Goal: Transaction & Acquisition: Purchase product/service

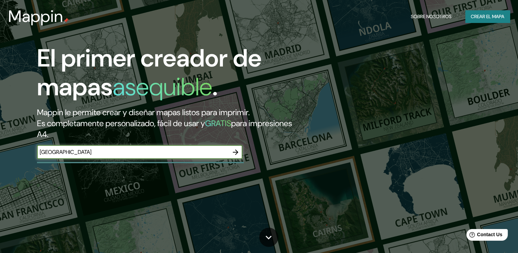
click at [69, 151] on input "[GEOGRAPHIC_DATA]" at bounding box center [133, 152] width 192 height 8
click at [102, 150] on input "[GEOGRAPHIC_DATA]" at bounding box center [133, 152] width 192 height 8
type input "santiago del estero 1650 moron"
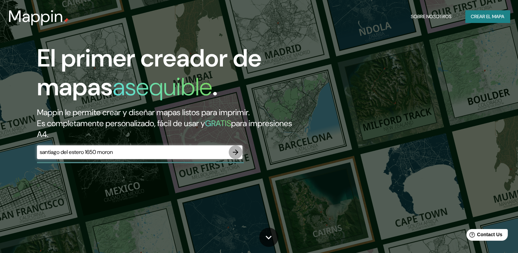
click at [233, 154] on icon "button" at bounding box center [235, 152] width 8 height 8
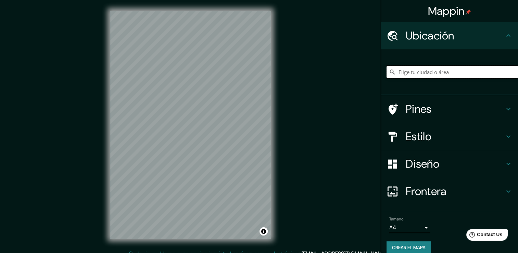
click at [462, 68] on input "Elige tu ciudad o área" at bounding box center [451, 72] width 131 height 12
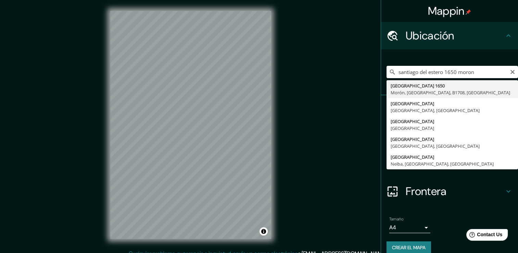
type input "[STREET_ADDRESS]"
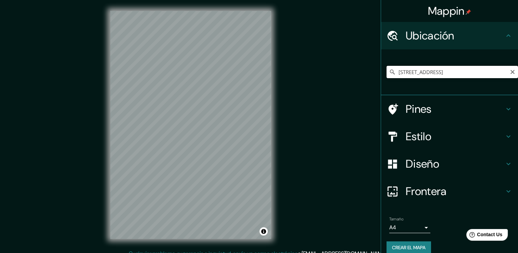
click at [493, 71] on input "[STREET_ADDRESS]" at bounding box center [451, 72] width 131 height 12
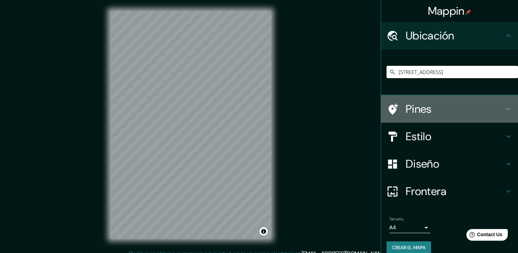
click at [415, 109] on h4 "Pines" at bounding box center [454, 109] width 99 height 14
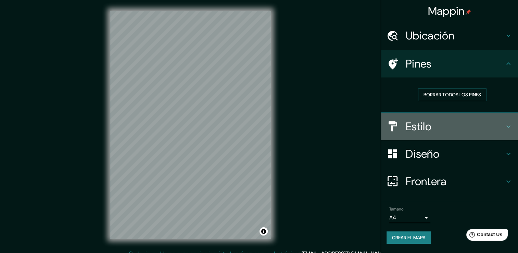
click at [411, 129] on h4 "Estilo" at bounding box center [454, 126] width 99 height 14
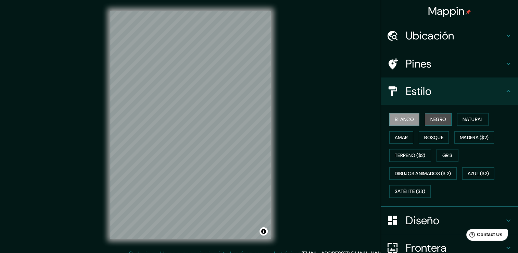
click at [430, 118] on font "Negro" at bounding box center [438, 119] width 16 height 9
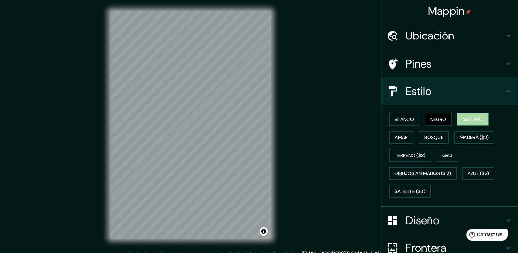
click at [462, 116] on font "Natural" at bounding box center [472, 119] width 21 height 9
click at [400, 136] on font "Amar" at bounding box center [401, 137] width 13 height 9
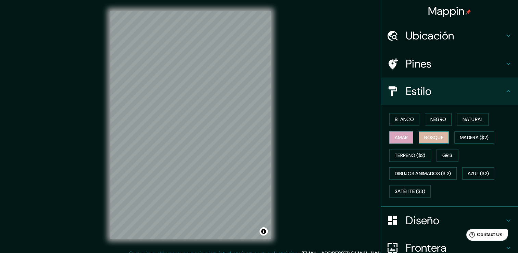
click at [424, 135] on font "Bosque" at bounding box center [433, 137] width 19 height 9
click at [454, 139] on button "Madera ($2)" at bounding box center [474, 137] width 40 height 13
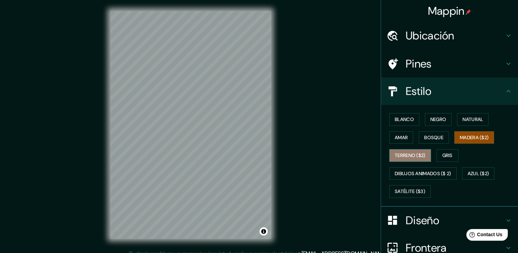
click at [399, 154] on font "Terreno ($2)" at bounding box center [410, 155] width 31 height 9
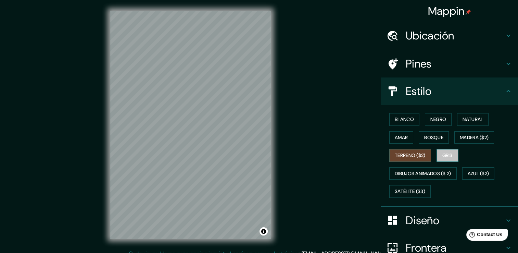
click at [436, 153] on button "Gris" at bounding box center [447, 155] width 22 height 13
click at [398, 122] on font "Blanco" at bounding box center [404, 119] width 19 height 9
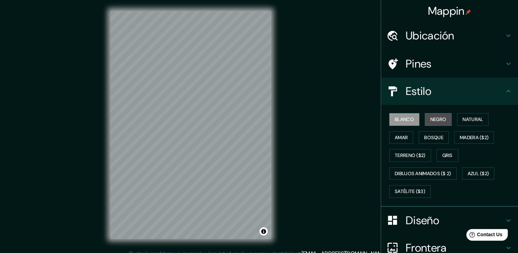
click at [431, 120] on font "Negro" at bounding box center [438, 119] width 16 height 9
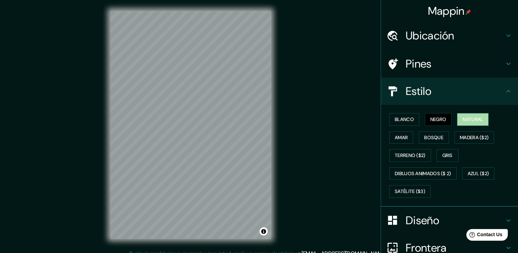
click at [457, 120] on button "Natural" at bounding box center [472, 119] width 31 height 13
click at [434, 121] on font "Negro" at bounding box center [438, 119] width 16 height 9
click at [406, 120] on font "Blanco" at bounding box center [404, 119] width 19 height 9
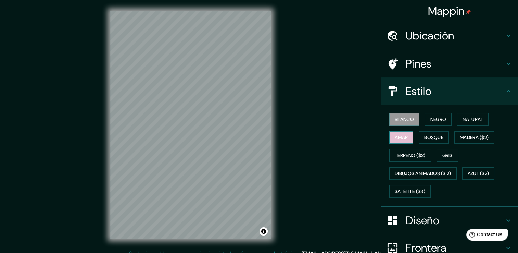
click at [399, 133] on font "Amar" at bounding box center [401, 137] width 13 height 9
click at [434, 136] on font "Bosque" at bounding box center [433, 137] width 19 height 9
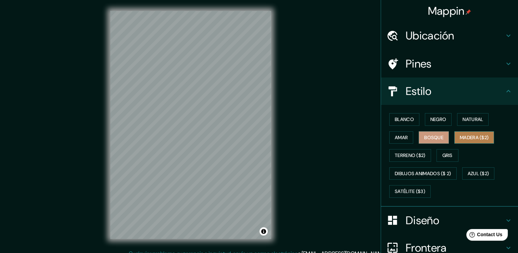
click at [465, 134] on font "Madera ($2)" at bounding box center [474, 137] width 29 height 9
click at [450, 152] on button "Gris" at bounding box center [447, 155] width 22 height 13
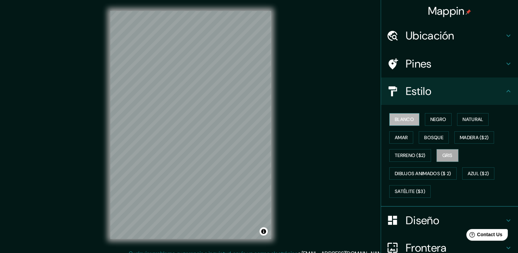
click at [405, 124] on button "Blanco" at bounding box center [404, 119] width 30 height 13
click at [430, 118] on font "Negro" at bounding box center [438, 119] width 16 height 9
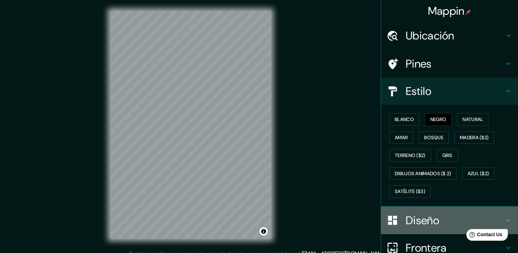
click at [428, 223] on h4 "Diseño" at bounding box center [454, 220] width 99 height 14
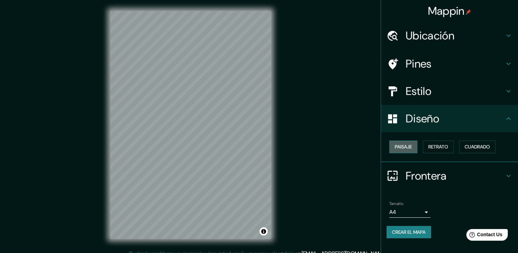
click at [408, 146] on font "Paisaje" at bounding box center [403, 146] width 17 height 9
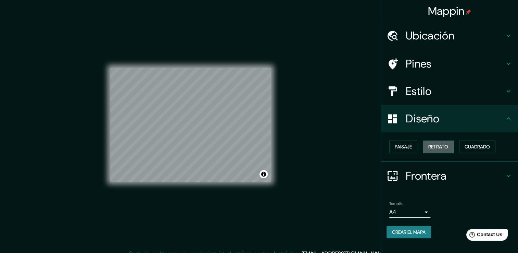
click at [432, 144] on font "Retrato" at bounding box center [438, 146] width 20 height 9
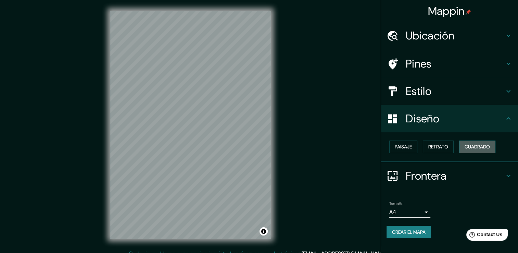
click at [479, 144] on font "Cuadrado" at bounding box center [476, 146] width 25 height 9
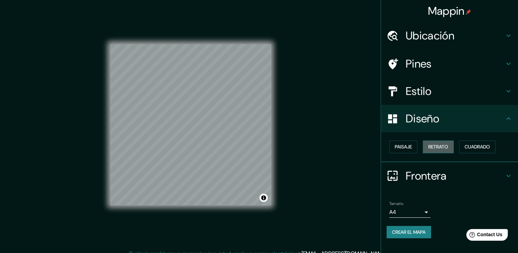
click at [436, 144] on font "Retrato" at bounding box center [438, 146] width 20 height 9
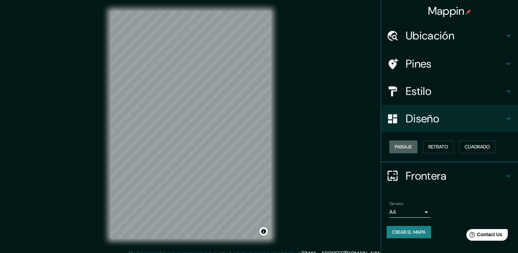
click at [406, 143] on font "Paisaje" at bounding box center [403, 146] width 17 height 9
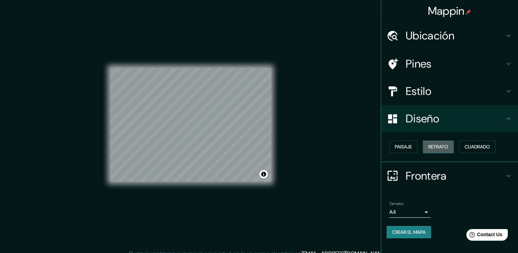
click at [437, 145] on font "Retrato" at bounding box center [438, 146] width 20 height 9
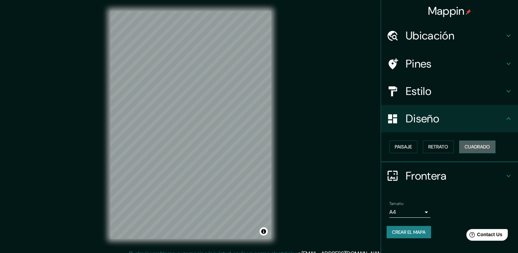
click at [473, 147] on font "Cuadrado" at bounding box center [476, 146] width 25 height 9
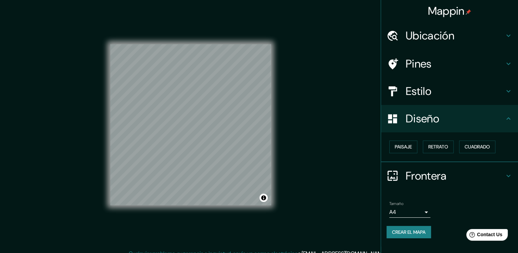
click at [427, 169] on h4 "Frontera" at bounding box center [454, 176] width 99 height 14
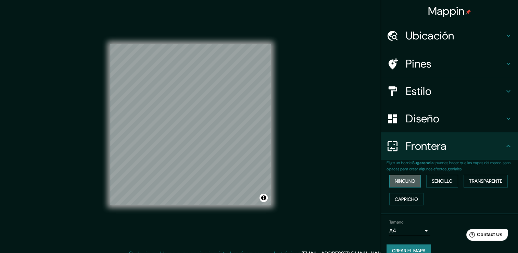
click at [400, 178] on font "Ninguno" at bounding box center [405, 181] width 21 height 9
click at [426, 180] on button "Sencillo" at bounding box center [442, 180] width 32 height 13
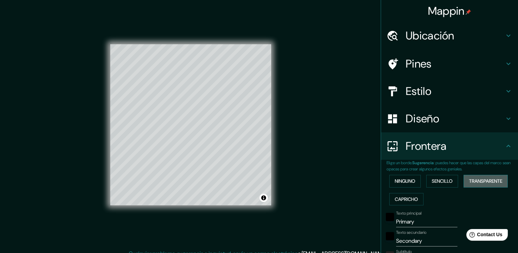
click at [480, 180] on font "Transparente" at bounding box center [485, 181] width 33 height 9
click at [404, 196] on font "Capricho" at bounding box center [406, 199] width 23 height 9
click at [444, 182] on font "Sencillo" at bounding box center [441, 181] width 21 height 9
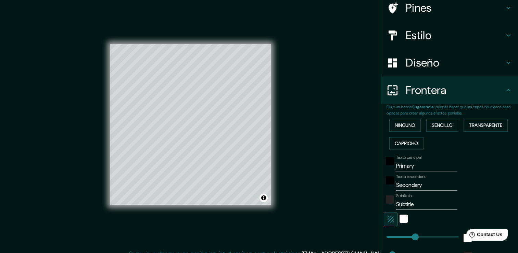
scroll to position [56, 0]
click at [416, 164] on input "Primary" at bounding box center [426, 165] width 61 height 11
type input "Primar"
type input "38"
type input "Prima"
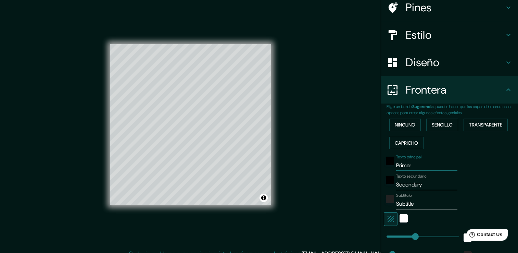
type input "38"
type input "P"
type input "38"
type input "s"
type input "38"
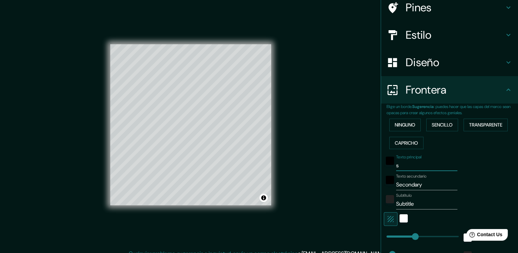
type input "se"
type input "38"
type input "sec"
type input "38"
type input "secu"
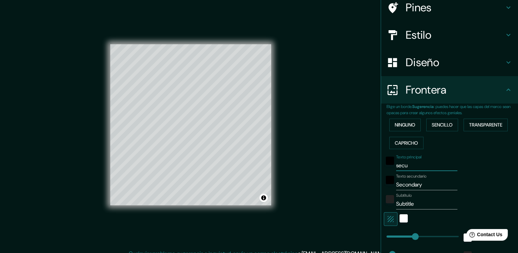
type input "38"
type input "secun"
type input "38"
type input "secund"
type input "38"
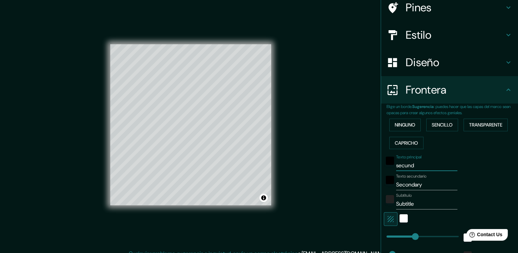
type input "secunda"
type input "38"
type input "secundar"
type input "38"
type input "secundari"
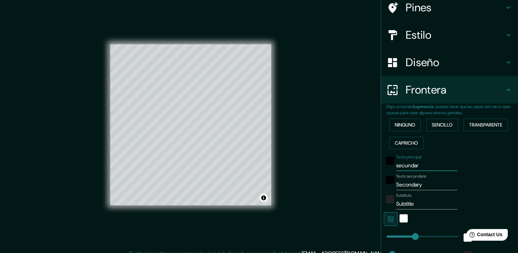
type input "38"
type input "secundaria"
type input "38"
type input "secundaria"
type input "Secondar"
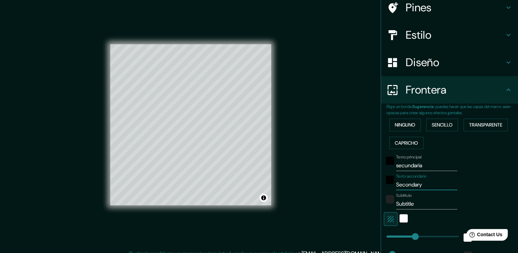
type input "38"
type input "S"
type input "38"
type input "e"
type input "38"
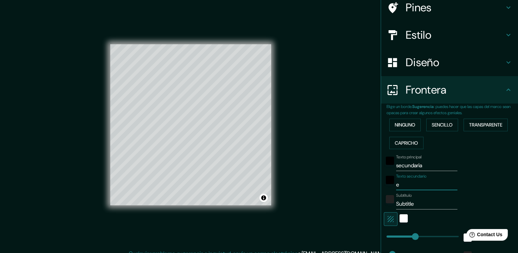
type input "e."
type input "38"
type input "e.e"
type input "38"
type input "e.e."
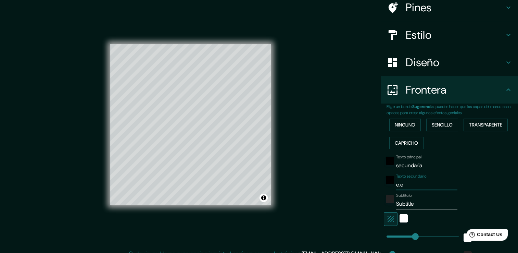
type input "38"
type input "e.e.s"
type input "38"
type input "e.e.s."
type input "38"
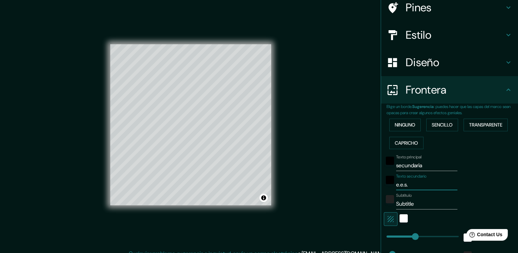
type input "e.e.s.t"
type input "38"
type input "e.e.s.t"
type input "38"
type input "e.e.s.t n"
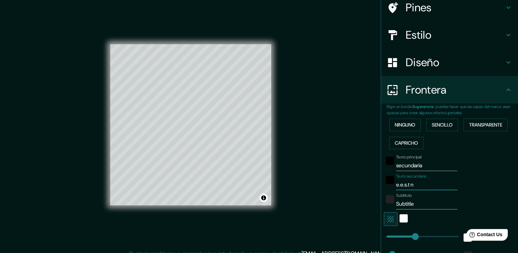
type input "38"
type input "e.e.s.t n°"
type input "38"
type input "e.e.s.t n°1"
type input "38"
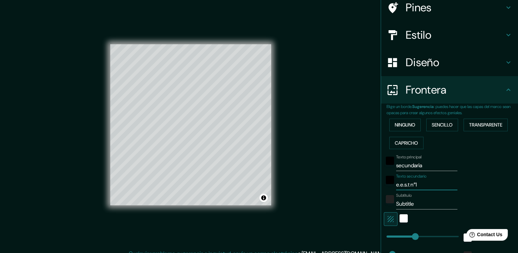
type input "e.e.s.t n°1"
type input "Subtitl"
type input "38"
type input "Subtit"
type input "38"
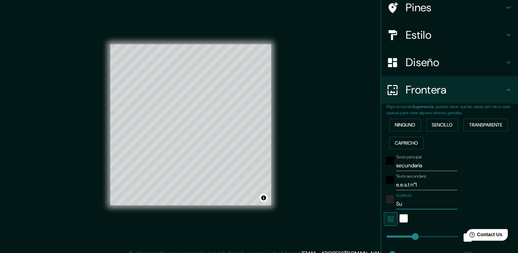
type input "S"
type input "38"
type input "m"
type input "38"
type input "mo"
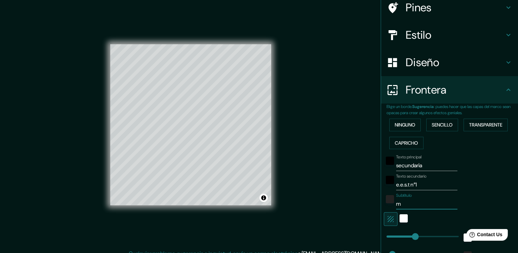
type input "38"
type input "mor"
type input "38"
type input "moro"
type input "38"
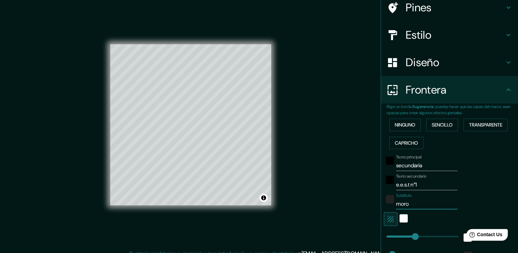
type input "moron"
type input "38"
type input "moronp"
type input "38"
type input "moron"
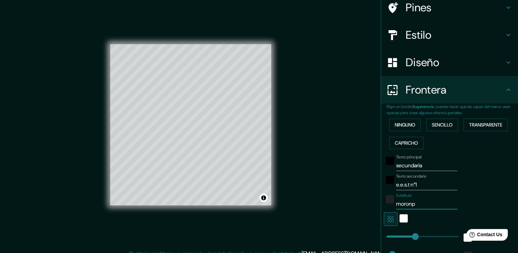
type input "38"
type input "moron"
type input "38"
type input "moron p"
type input "38"
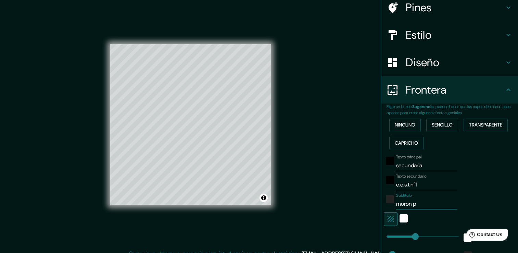
type input "moron pr"
type input "38"
type input "moron pro"
type input "38"
type input "moron prov"
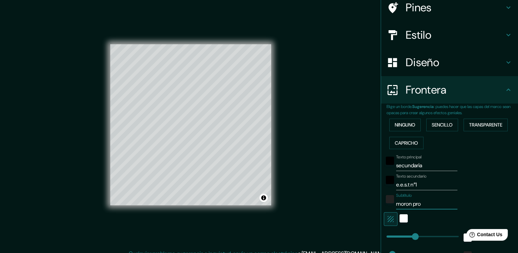
type input "38"
type input "moron provi"
type input "38"
type input "moron provin"
type input "38"
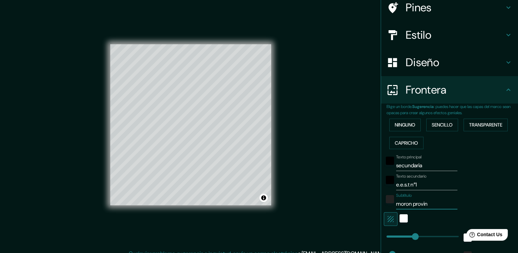
type input "moron provinc"
type input "38"
type input "moron provinci"
type input "38"
type input "moron provincia"
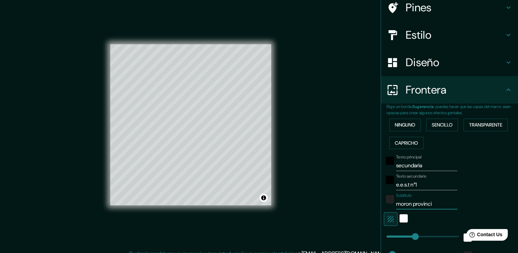
type input "38"
type input "moron provincia"
type input "38"
type input "moron provincia d"
type input "38"
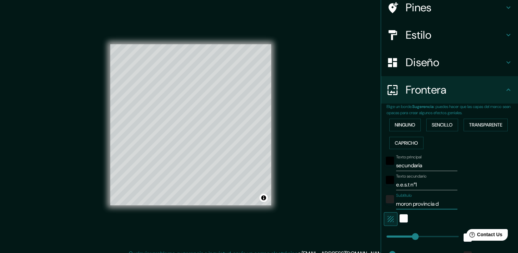
type input "moron provincia de"
type input "38"
type input "moron provincia de"
type input "38"
type input "moron provincia de b"
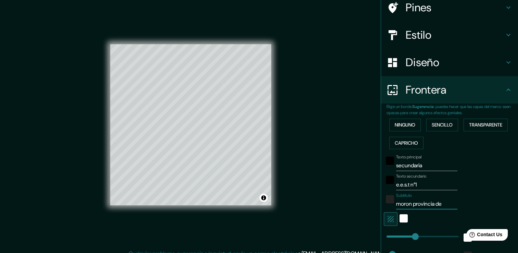
type input "38"
type input "moron provincia de bu"
type input "38"
type input "moron provincia de bue"
type input "38"
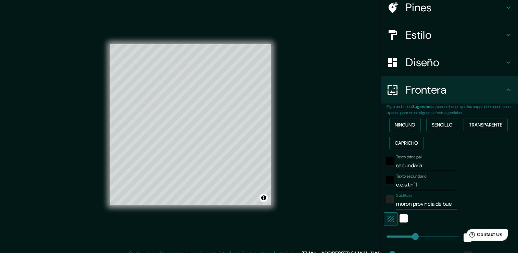
type input "moron provincia de buen"
type input "38"
type input "moron provincia [PERSON_NAME]"
type input "38"
type input "moron provincia de [GEOGRAPHIC_DATA]"
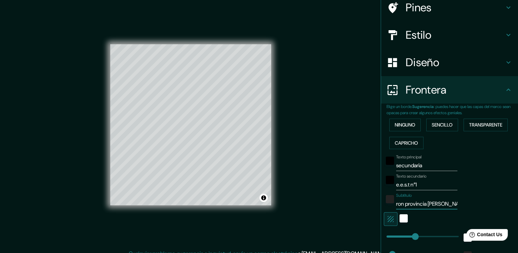
type input "38"
type input "moron provincia de [GEOGRAPHIC_DATA]"
type input "38"
type input "moron provincia de [GEOGRAPHIC_DATA] a"
type input "38"
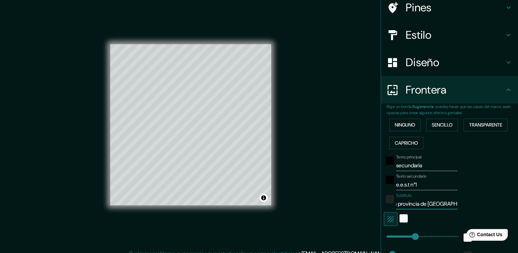
type input "moron provincia de [GEOGRAPHIC_DATA]"
type input "38"
type input "moron provincia de [GEOGRAPHIC_DATA]"
type input "38"
type input "moron provincia de [GEOGRAPHIC_DATA]"
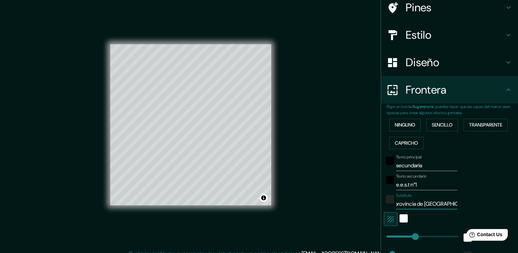
type input "38"
type input "moron provincia de [GEOGRAPHIC_DATA]"
type input "38"
click at [420, 201] on input "moron provincia de [GEOGRAPHIC_DATA]" at bounding box center [426, 203] width 61 height 11
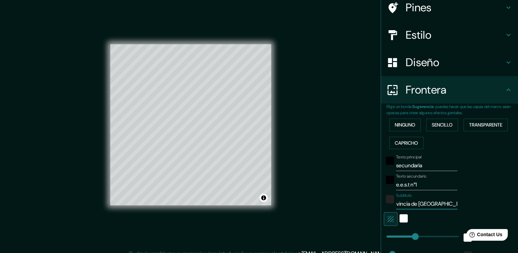
type input "moron provincia de [GEOGRAPHIC_DATA]"
type input "38"
type input "moron provincia de [GEOGRAPHIC_DATA]"
type input "38"
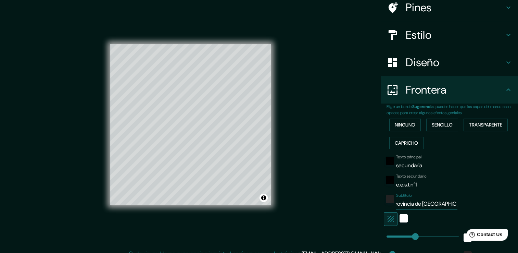
click at [443, 203] on input "moron provincia de [GEOGRAPHIC_DATA]" at bounding box center [426, 203] width 61 height 11
type input "moron provincia de [GEOGRAPHIC_DATA]"
type input "38"
type input "moron provincia de [GEOGRAPHIC_DATA]"
type input "38"
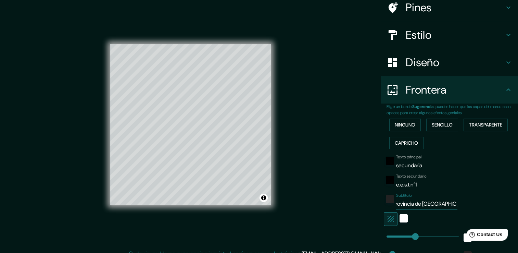
click at [396, 202] on input "moron provincia de [GEOGRAPHIC_DATA]" at bounding box center [426, 203] width 61 height 11
type input "moron rovincia de [GEOGRAPHIC_DATA]"
type input "38"
type input "moron Provincia de [GEOGRAPHIC_DATA]"
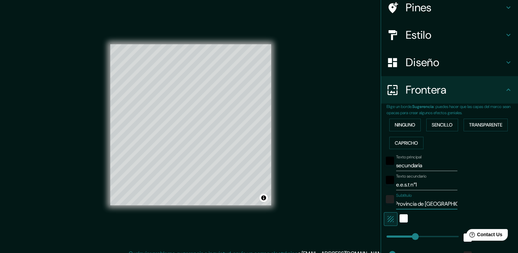
type input "38"
click at [389, 202] on div at bounding box center [390, 201] width 12 height 16
click at [396, 202] on input "moron Provincia de [GEOGRAPHIC_DATA]" at bounding box center [426, 203] width 61 height 11
type input "oron [GEOGRAPHIC_DATA]"
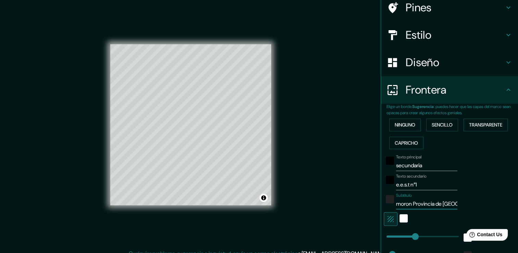
type input "38"
type input "Moron Provincia de [GEOGRAPHIC_DATA]"
type input "38"
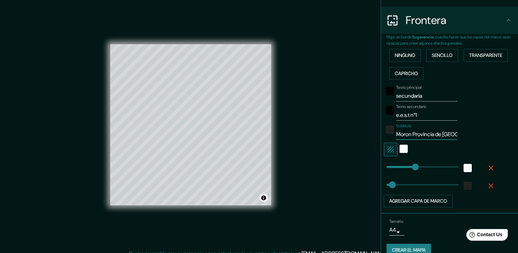
scroll to position [127, 0]
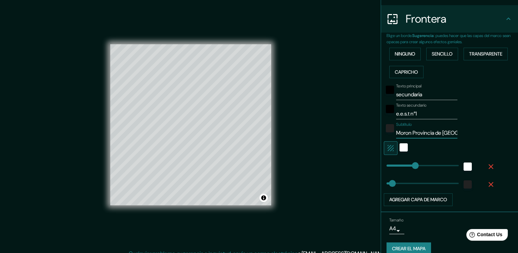
type input "Moron Provincia de [GEOGRAPHIC_DATA]"
type input "37"
drag, startPoint x: 409, startPoint y: 168, endPoint x: 387, endPoint y: 166, distance: 22.6
type input "38"
type input "353"
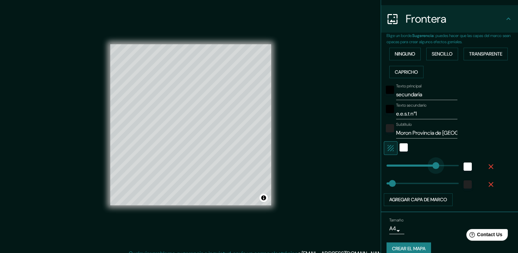
drag, startPoint x: 387, startPoint y: 166, endPoint x: 435, endPoint y: 165, distance: 48.6
type input "38"
type input "25"
drag, startPoint x: 435, startPoint y: 165, endPoint x: 385, endPoint y: 168, distance: 50.4
type input "38"
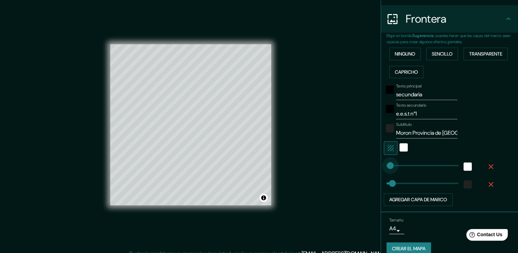
type input "0"
drag, startPoint x: 385, startPoint y: 168, endPoint x: 363, endPoint y: 170, distance: 22.0
type input "206"
drag, startPoint x: 388, startPoint y: 183, endPoint x: 416, endPoint y: 182, distance: 28.1
type input "0"
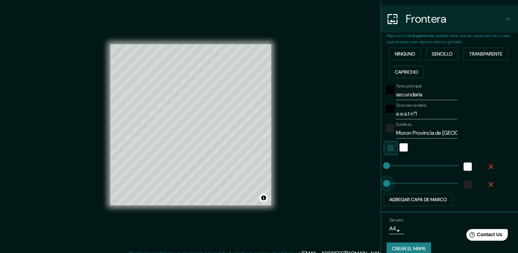
drag, startPoint x: 416, startPoint y: 182, endPoint x: 368, endPoint y: 184, distance: 47.6
type input "28"
drag, startPoint x: 382, startPoint y: 183, endPoint x: 385, endPoint y: 183, distance: 3.5
type input "59"
drag, startPoint x: 385, startPoint y: 183, endPoint x: 390, endPoint y: 184, distance: 4.8
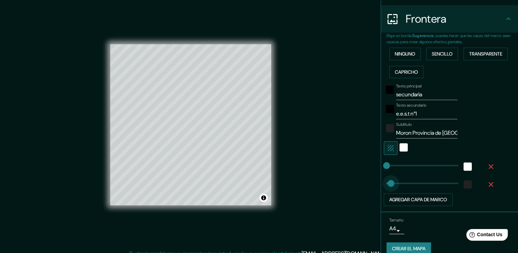
type input "25"
drag, startPoint x: 390, startPoint y: 184, endPoint x: 385, endPoint y: 183, distance: 5.5
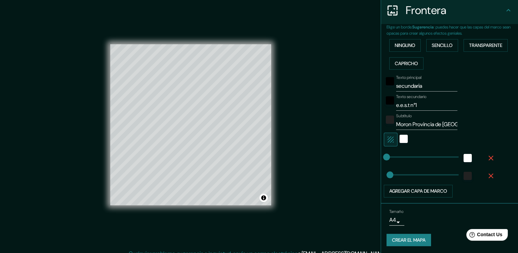
scroll to position [8, 0]
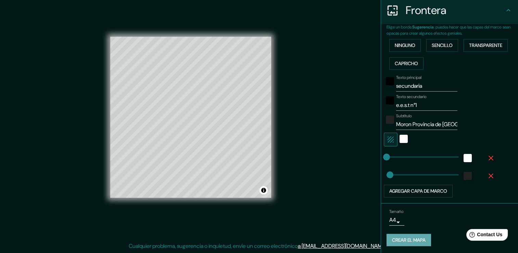
click at [410, 236] on font "Crear el mapa" at bounding box center [409, 239] width 34 height 9
click at [406, 238] on font "Crear el mapa" at bounding box center [409, 239] width 34 height 9
click at [261, 244] on p "Cualquier problema, sugerencia o inquietud, envíe un correo electrónico a [EMAI…" at bounding box center [258, 246] width 258 height 8
click at [392, 237] on font "Crear el mapa" at bounding box center [409, 239] width 34 height 9
click at [245, 47] on div "Mappin Ubicación Santiago [STREET_ADDRESS] Pines Estilo Diseño Frontera Elige u…" at bounding box center [259, 122] width 518 height 260
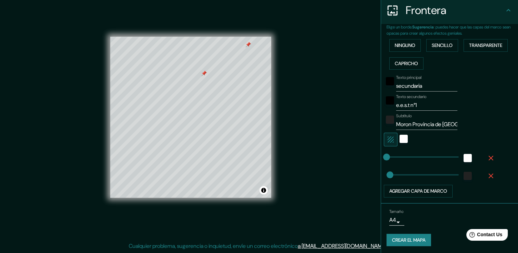
click at [271, 36] on div "© Mapbox © OpenStreetMap Improve this map" at bounding box center [190, 116] width 183 height 249
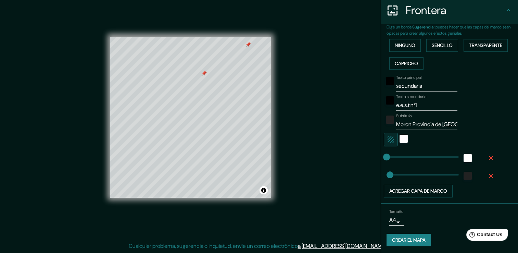
click at [271, 36] on div "© Mapbox © OpenStreetMap Improve this map" at bounding box center [190, 116] width 183 height 249
click at [294, 42] on div "Mappin Ubicación Santiago [STREET_ADDRESS] Pines Estilo Diseño Frontera Elige u…" at bounding box center [259, 122] width 518 height 260
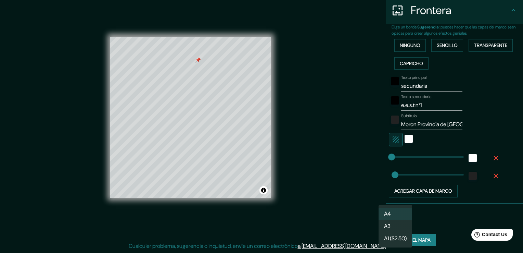
click at [393, 220] on body "Mappin Ubicación Santiago [STREET_ADDRESS] Pines Estilo Diseño Frontera Elige u…" at bounding box center [261, 118] width 523 height 253
click at [392, 225] on li "A3" at bounding box center [395, 226] width 34 height 12
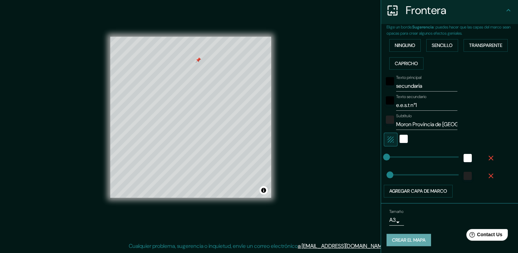
click at [405, 239] on font "Crear el mapa" at bounding box center [409, 239] width 34 height 9
click at [405, 239] on div "Crear el mapa" at bounding box center [449, 239] width 126 height 13
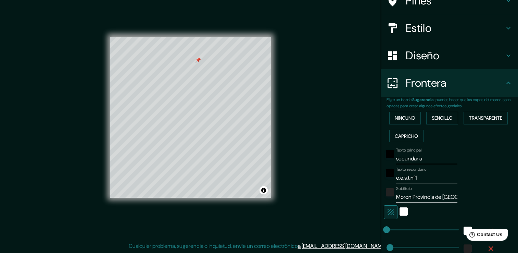
scroll to position [135, 0]
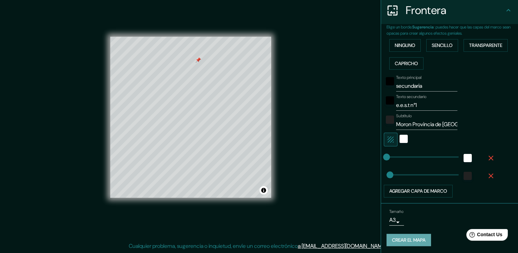
click at [407, 235] on font "Crear el mapa" at bounding box center [409, 239] width 34 height 9
click at [410, 239] on div "Crear el mapa" at bounding box center [449, 239] width 126 height 13
click at [405, 240] on font "Crear el mapa" at bounding box center [409, 239] width 34 height 9
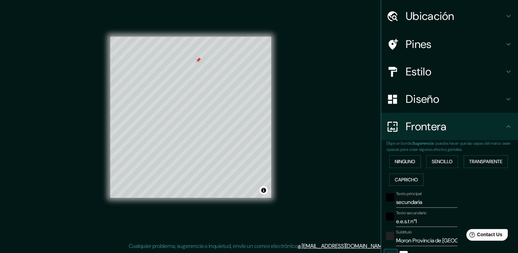
scroll to position [0, 0]
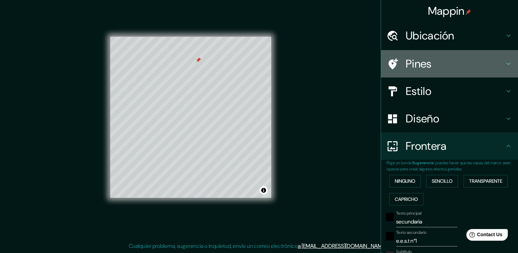
click at [432, 62] on h4 "Pines" at bounding box center [454, 64] width 99 height 14
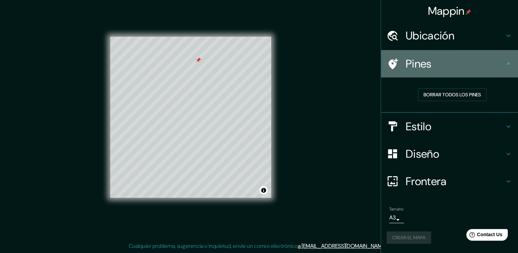
click at [432, 62] on h4 "Pines" at bounding box center [454, 64] width 99 height 14
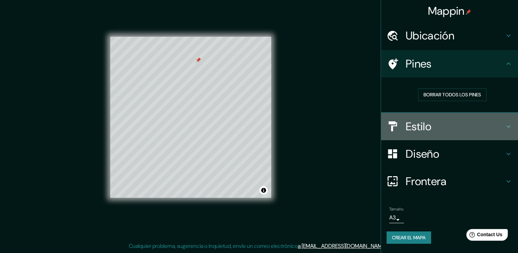
click at [412, 120] on h4 "Estilo" at bounding box center [454, 126] width 99 height 14
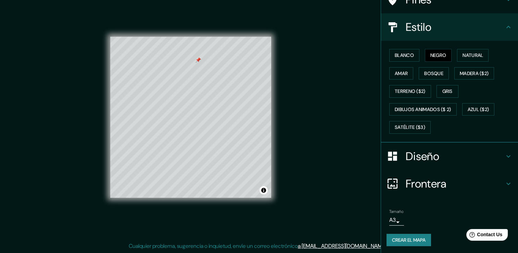
scroll to position [64, 0]
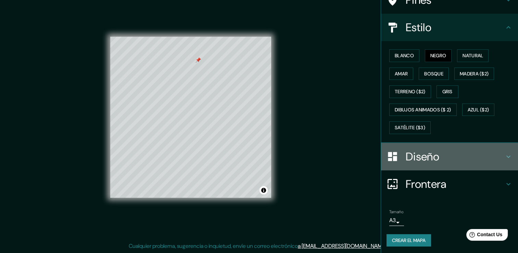
click at [437, 161] on h4 "Diseño" at bounding box center [454, 157] width 99 height 14
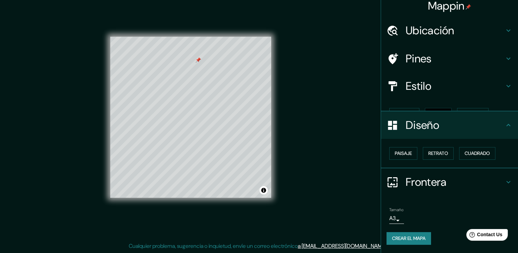
scroll to position [0, 0]
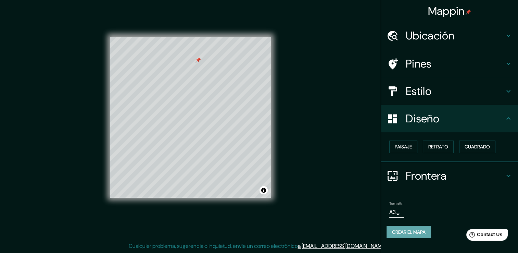
click at [410, 231] on font "Crear el mapa" at bounding box center [409, 232] width 34 height 9
click at [300, 246] on p "Cualquier problema, sugerencia o inquietud, envíe un correo electrónico a [EMAI…" at bounding box center [258, 246] width 258 height 8
click at [397, 235] on div "Crear el mapa" at bounding box center [449, 231] width 126 height 13
click at [397, 235] on font "Crear el mapa" at bounding box center [409, 232] width 34 height 9
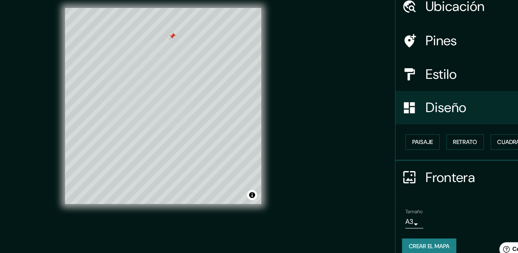
scroll to position [8, 0]
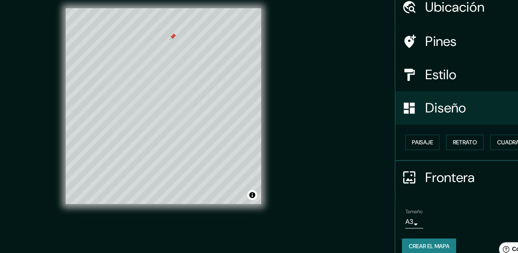
drag, startPoint x: 293, startPoint y: 92, endPoint x: 311, endPoint y: 102, distance: 20.4
click at [311, 102] on div "Mappin Ubicación Santiago [STREET_ADDRESS] Pines Estilo Diseño Paisaje Retrato …" at bounding box center [259, 122] width 518 height 260
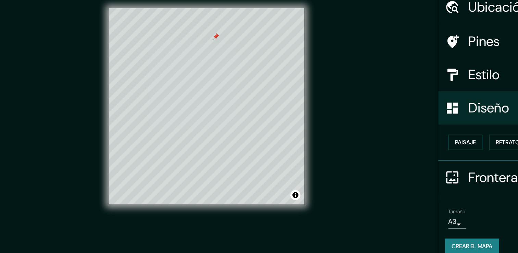
drag, startPoint x: 276, startPoint y: 58, endPoint x: 286, endPoint y: 53, distance: 10.4
click at [286, 53] on div "Mappin Ubicación Santiago [STREET_ADDRESS] Pines Estilo Diseño Paisaje Retrato …" at bounding box center [259, 122] width 518 height 260
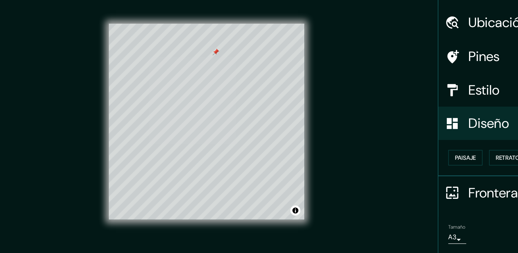
click at [277, 103] on div "© Mapbox © OpenStreetMap Improve this map" at bounding box center [190, 116] width 183 height 249
click at [306, 108] on div "Mappin Ubicación Santiago [STREET_ADDRESS] Pines Estilo Diseño Paisaje Retrato …" at bounding box center [259, 122] width 518 height 260
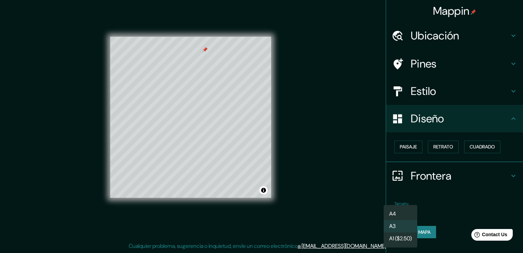
click at [392, 212] on body "Mappin Ubicación Santiago [STREET_ADDRESS] Pines Estilo Diseño Paisaje Retrato …" at bounding box center [261, 118] width 523 height 253
click at [397, 211] on li "A4" at bounding box center [401, 213] width 34 height 12
click at [398, 211] on body "Mappin Ubicación Santiago [STREET_ADDRESS] Pines Estilo Diseño Paisaje Retrato …" at bounding box center [261, 118] width 523 height 253
click at [397, 220] on li "A3" at bounding box center [401, 226] width 34 height 12
type input "a4"
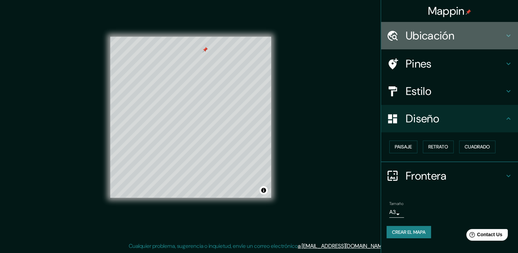
click at [435, 38] on h4 "Ubicación" at bounding box center [454, 36] width 99 height 14
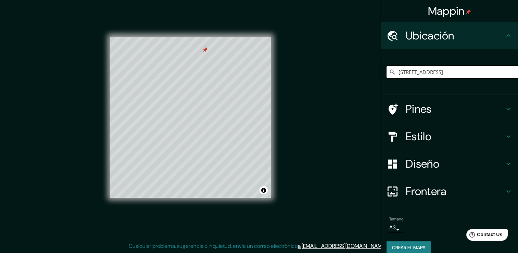
scroll to position [0, 23]
drag, startPoint x: 392, startPoint y: 71, endPoint x: 448, endPoint y: 93, distance: 59.9
click at [448, 93] on div "[STREET_ADDRESS]" at bounding box center [449, 72] width 137 height 46
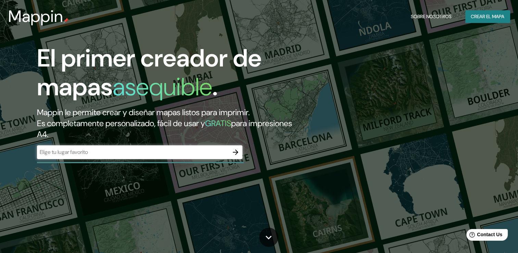
click at [277, 111] on h2 "Mappin le permite crear y diseñar mapas listos para imprimir. Es completamente …" at bounding box center [166, 123] width 259 height 33
click at [72, 155] on input "text" at bounding box center [133, 152] width 192 height 8
paste input "Santiago Del Estero 1650, Morón"
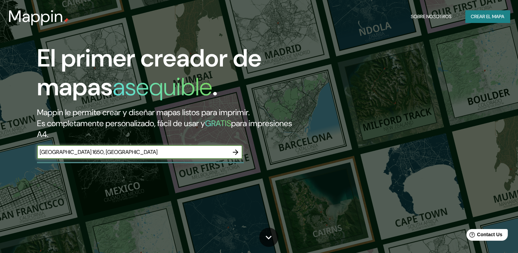
type input "Santiago Del Estero 1650, Morón"
click at [237, 150] on icon "button" at bounding box center [235, 152] width 8 height 8
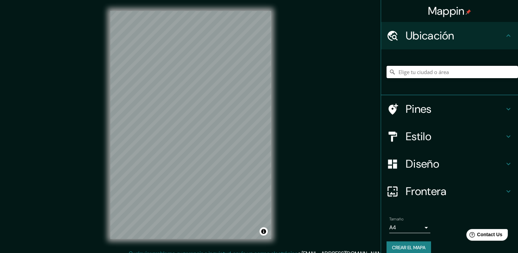
click at [404, 70] on input "Elige tu ciudad o área" at bounding box center [451, 72] width 131 height 12
paste input "Santiago Del Estero 1650, Morón"
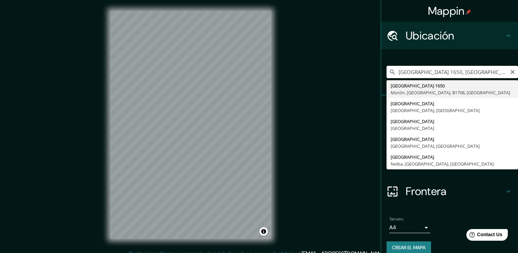
type input "[STREET_ADDRESS]"
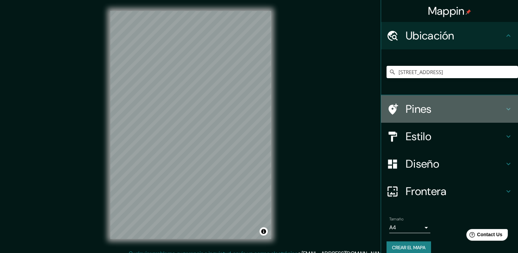
click at [420, 113] on h4 "Pines" at bounding box center [454, 109] width 99 height 14
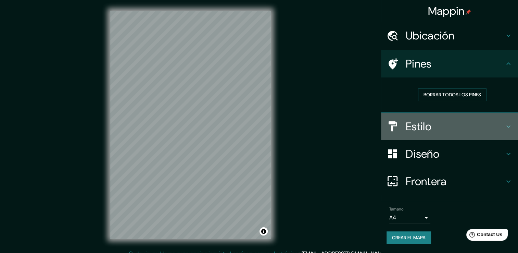
click at [420, 129] on h4 "Estilo" at bounding box center [454, 126] width 99 height 14
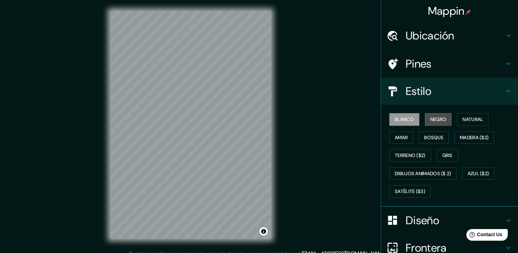
click at [440, 119] on font "Negro" at bounding box center [438, 119] width 16 height 9
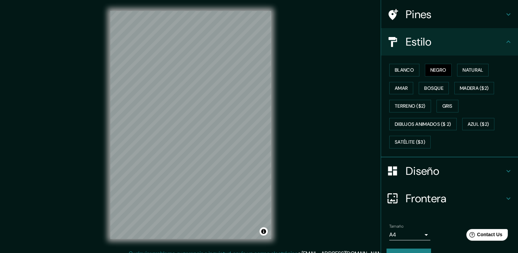
scroll to position [50, 0]
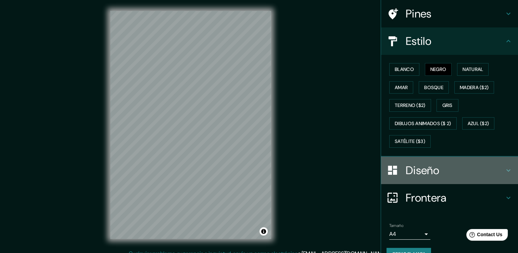
click at [437, 168] on h4 "Diseño" at bounding box center [454, 170] width 99 height 14
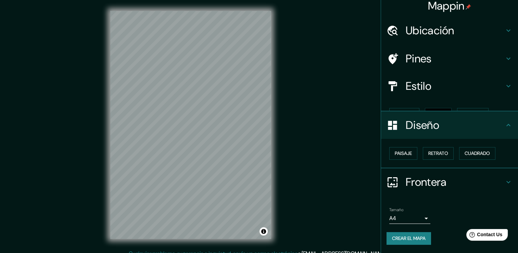
scroll to position [0, 0]
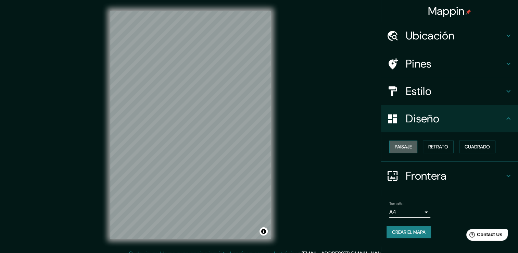
click at [412, 146] on font "Paisaje" at bounding box center [403, 146] width 17 height 9
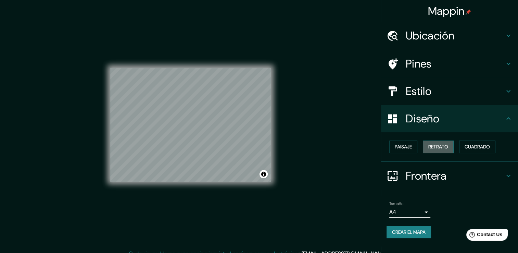
click at [453, 142] on button "Retrato" at bounding box center [438, 146] width 31 height 13
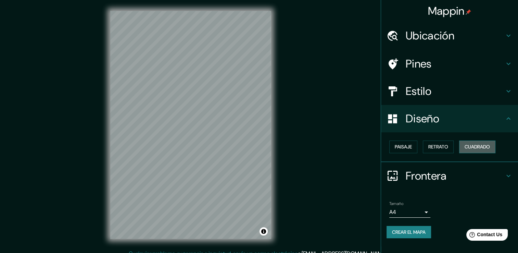
click at [478, 144] on font "Cuadrado" at bounding box center [476, 146] width 25 height 9
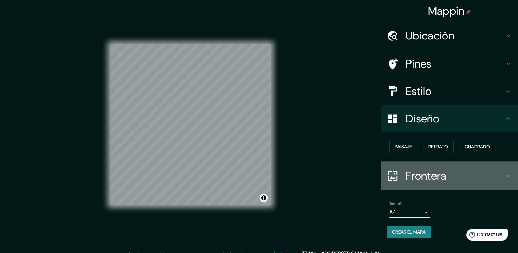
click at [436, 178] on h4 "Frontera" at bounding box center [454, 176] width 99 height 14
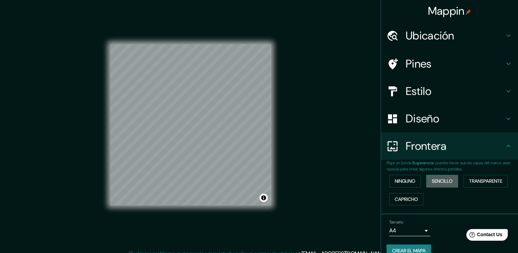
click at [437, 177] on font "Sencillo" at bounding box center [441, 181] width 21 height 9
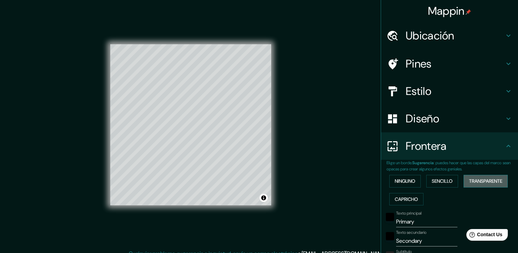
click at [464, 181] on button "Transparente" at bounding box center [485, 180] width 44 height 13
click at [405, 195] on font "Capricho" at bounding box center [406, 199] width 23 height 9
click at [433, 183] on font "Sencillo" at bounding box center [441, 181] width 21 height 9
click at [402, 183] on font "Ninguno" at bounding box center [405, 181] width 21 height 9
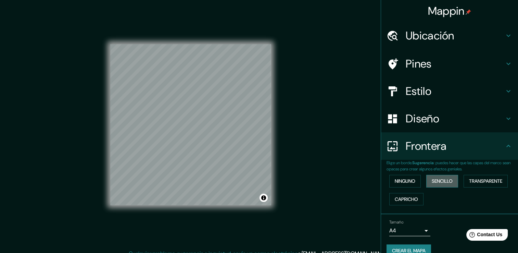
click at [426, 183] on button "Sencillo" at bounding box center [442, 180] width 32 height 13
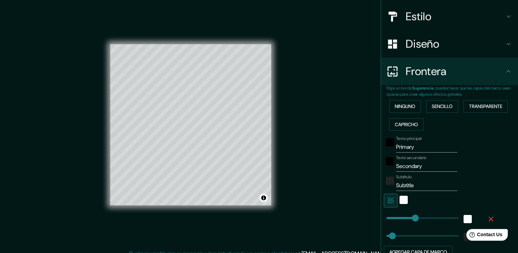
scroll to position [75, 0]
type input "Primar"
type input "38"
type input "P"
type input "38"
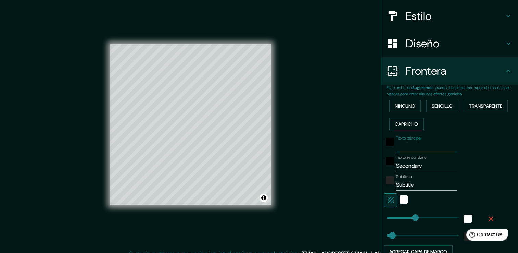
type input "s"
type input "38"
type input "se"
type input "38"
type input "sec"
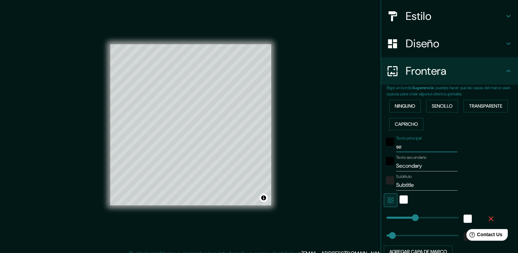
type input "38"
type input "secu"
type input "38"
type input "secun"
type input "38"
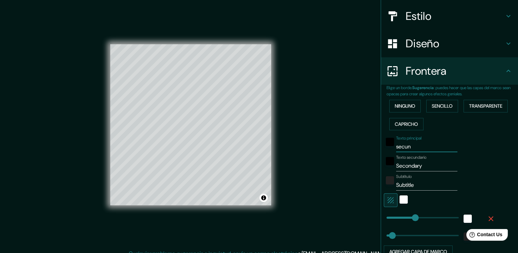
type input "secund"
type input "38"
type input "secunda"
type input "38"
type input "secundar"
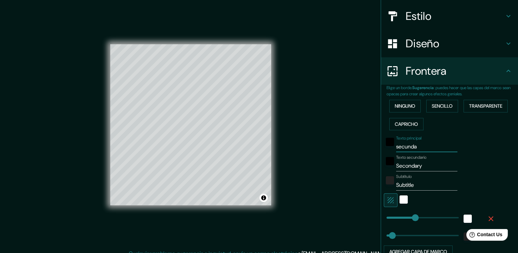
type input "38"
type input "secundari"
type input "38"
type input "secundaria"
type input "38"
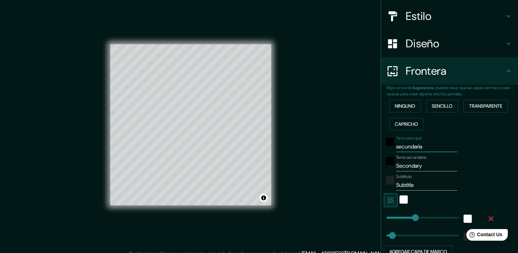
type input "secundaria"
type input "Secondar"
type input "38"
type input "S"
type input "38"
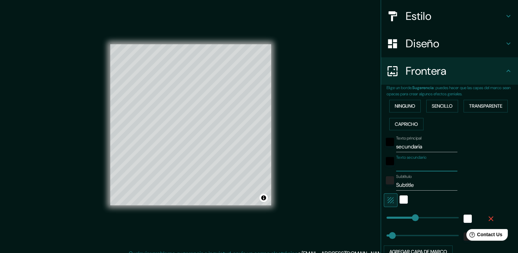
type input "e"
type input "38"
type input "e."
type input "38"
type input "e.e"
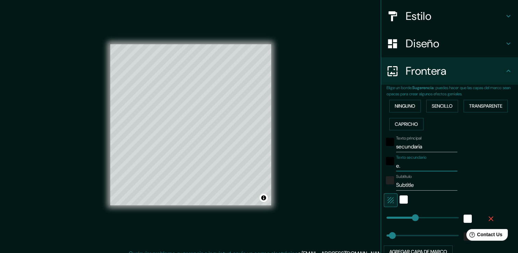
type input "38"
type input "e.e."
type input "38"
type input "e.e.s"
type input "38"
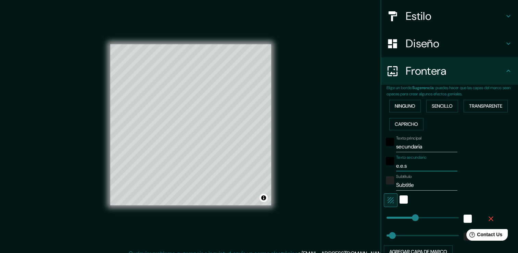
type input "e.e.s."
type input "38"
type input "e.e.s.t"
type input "38"
type input "e.e.s.tn"
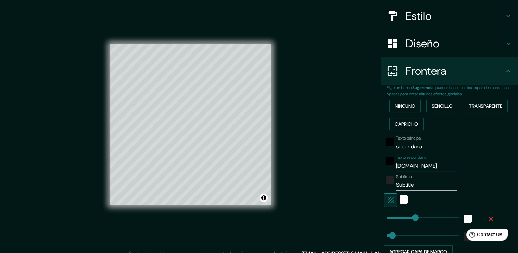
type input "38"
type input "e.e.s.t"
type input "38"
type input "e.e.s.t"
type input "38"
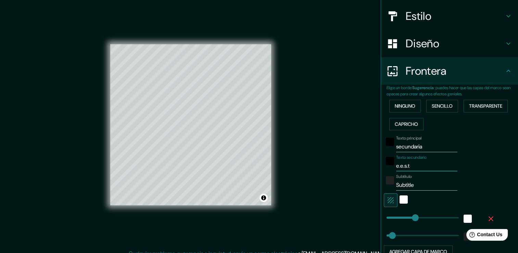
type input "e.e.s.t n"
type input "38"
type input "e.e.s.t n|"
type input "38"
type input "e.e.s.t n"
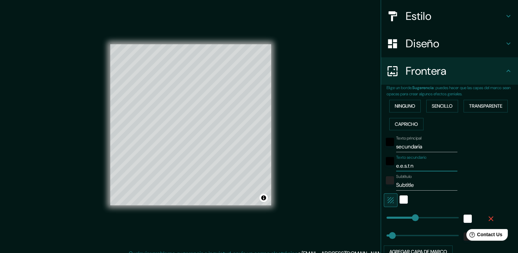
type input "38"
type input "e.e.s.t n|"
type input "38"
type input "e.e.s.t n"
type input "38"
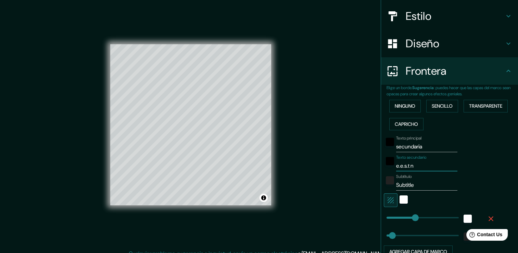
type input "e.e.s.t n°"
type input "38"
type input "e.e.s.t n°1"
type input "38"
type input "e.e.s.t n°1"
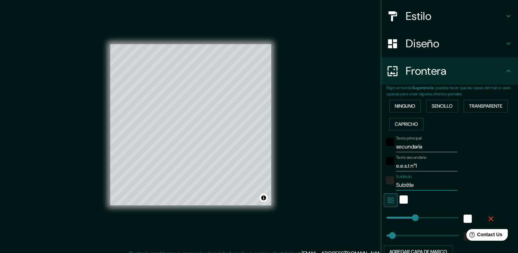
type input "Subtitl"
type input "38"
type input "S"
type input "38"
type input "M"
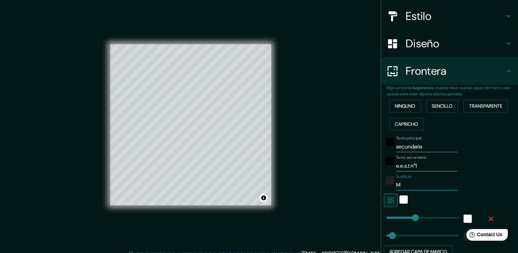
type input "38"
type input "Mo"
type input "38"
type input "Mor"
type input "38"
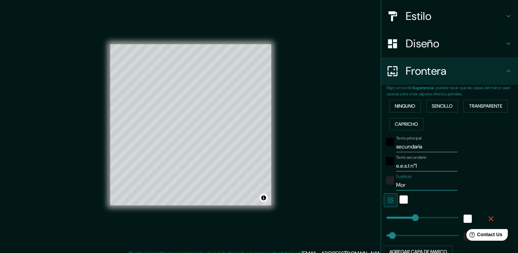
type input "Moro"
type input "38"
type input "Moron"
type input "38"
type input "Morón"
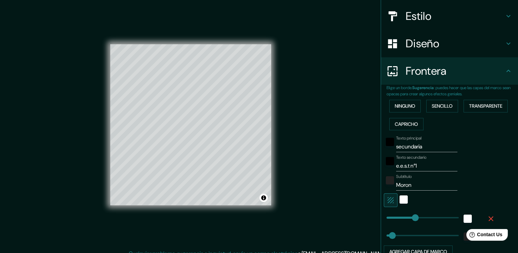
type input "38"
type input "Morón,"
type input "38"
type input "Morón,P"
type input "38"
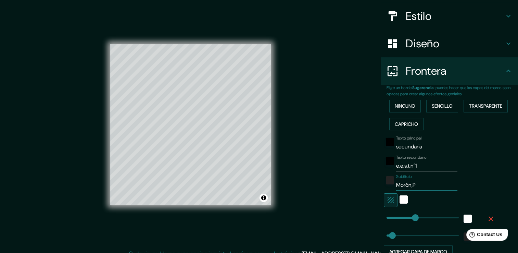
type input "Morón,Pr"
type input "38"
type input "Morón,Pro"
type input "38"
type input "Morón,Prov"
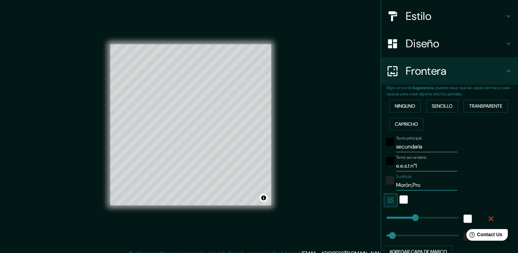
type input "38"
type input "Morón,Provi"
type input "38"
type input "Morón,Provin"
type input "38"
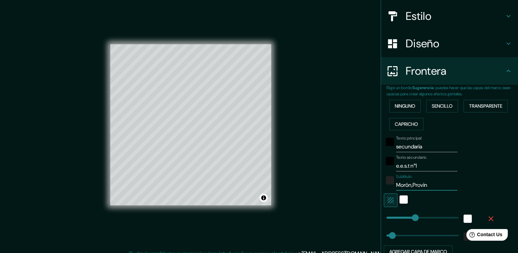
type input "Morón,Provinc"
type input "38"
type input "Morón,Provinci"
type input "38"
type input "Morón,Provincia"
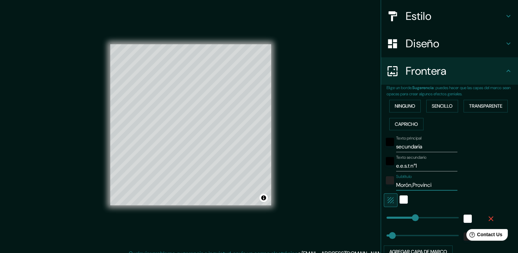
type input "38"
type input "Morón,Provincia"
type input "38"
type input "Morón,Provincia d"
type input "38"
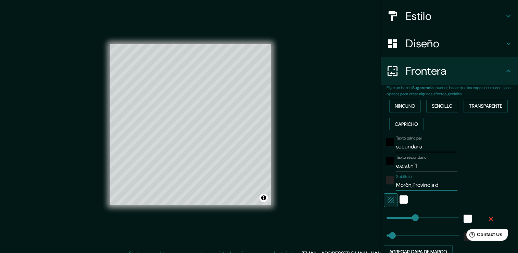
type input "Morón,Provincia de"
type input "38"
type input "Morón,Provincia de"
type input "38"
type input "Morón,Provincia de B"
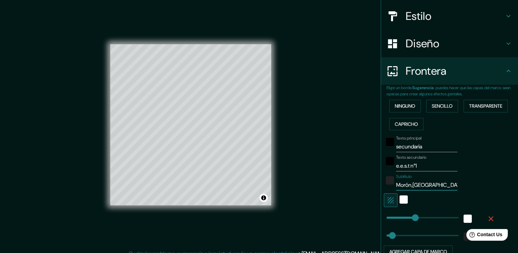
type input "38"
type input "Morón,Provincia de BU"
type input "38"
type input "Morón,Provincia de BUe"
type input "38"
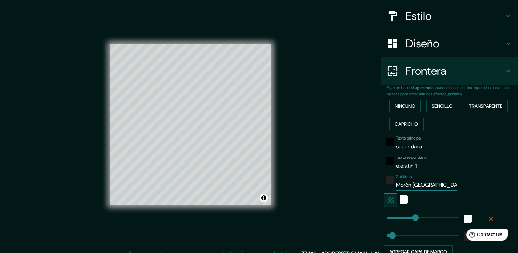
type input "Morón,Provincia de BUen"
type input "38"
type input "Morón,Provincia de BUeno"
type input "38"
type input "Morón,Provincia de BUenos"
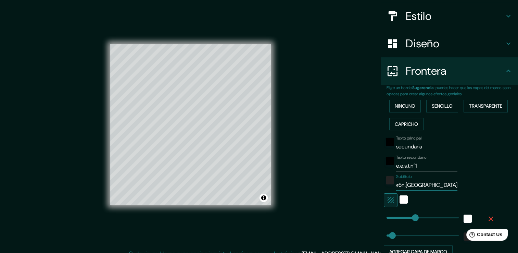
type input "38"
type input "Morón,Provincia de BUenos"
type input "38"
type input "Morón,Provincia de BUenos a"
type input "38"
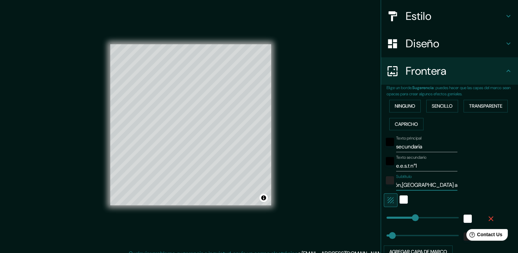
scroll to position [0, 14]
type input "Morón,Provincia de BUenos"
type input "38"
type input "Morón,Provincia de BUenos A"
type input "38"
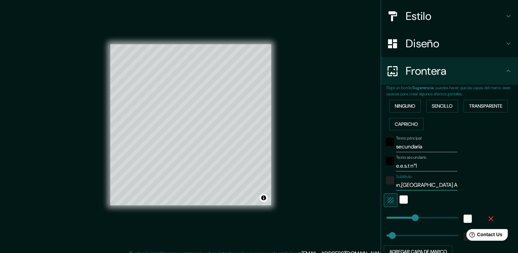
scroll to position [0, 15]
type input "Morón,Provincia de BUenos Ai"
type input "38"
type input "Morón,Provincia de BUenos Air"
type input "38"
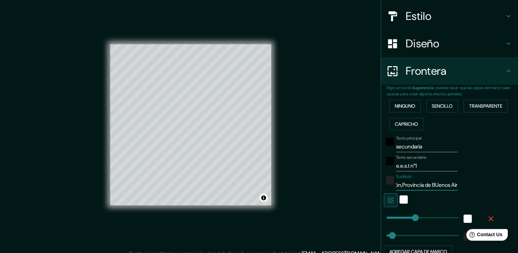
type input "Morón,Provincia de BUenos Aire"
type input "38"
type input "Morón,Provincia de BUenos Aires"
type input "38"
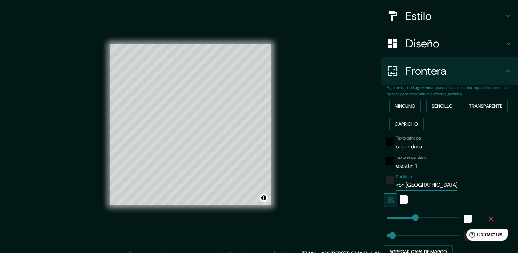
type input "Morón,Provincia de Benos Aires"
type input "38"
type input "Morón,Provincia de Buenos Aires"
type input "38"
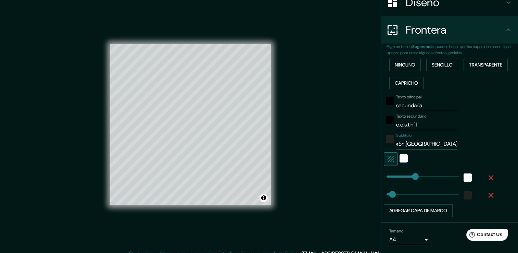
scroll to position [118, 0]
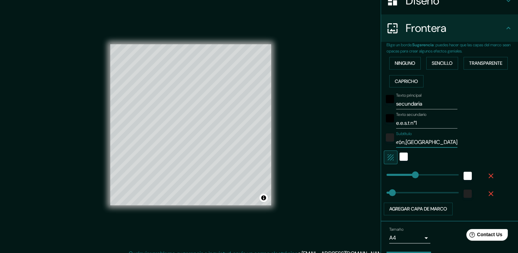
type input "Morón,Provincia de Buenos Aires"
type input "28"
type input "32"
type input "8"
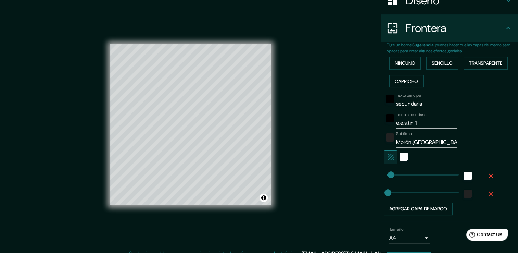
type input "25"
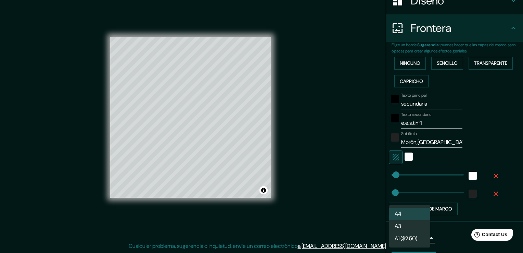
click at [398, 235] on body "Mappin Ubicación Santiago Del Estero 1650, Morón, Provincia de Buenos Aires, B1…" at bounding box center [261, 118] width 523 height 253
click at [400, 229] on font "A3" at bounding box center [398, 226] width 7 height 8
type input "a4"
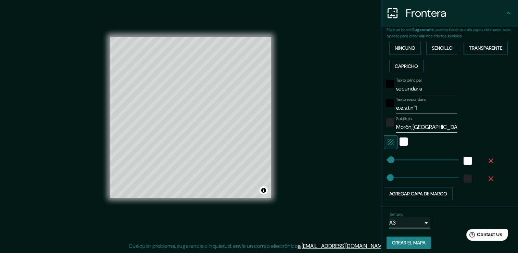
scroll to position [135, 0]
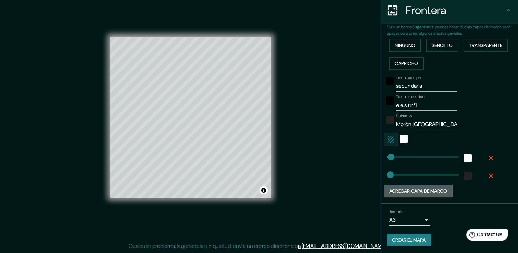
click at [424, 189] on button "Agregar capa de marco" at bounding box center [418, 190] width 69 height 13
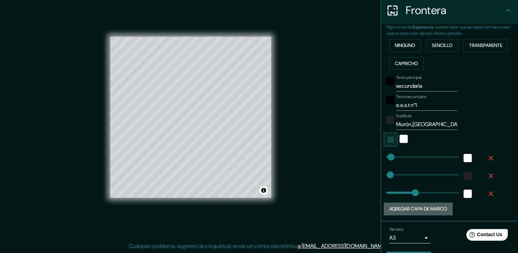
click at [420, 207] on button "Agregar capa de marco" at bounding box center [418, 208] width 69 height 13
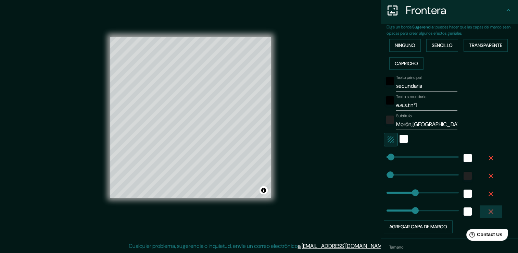
click at [487, 210] on icon "button" at bounding box center [491, 211] width 8 height 8
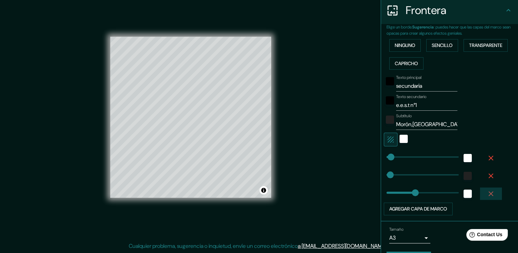
click at [487, 191] on icon "button" at bounding box center [491, 193] width 8 height 8
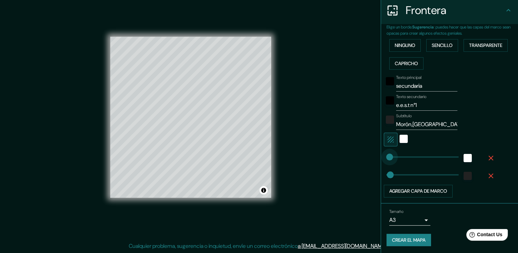
type input "0"
drag, startPoint x: 386, startPoint y: 155, endPoint x: 369, endPoint y: 154, distance: 17.5
type input "23"
type input "0"
drag, startPoint x: 383, startPoint y: 175, endPoint x: 380, endPoint y: 176, distance: 3.4
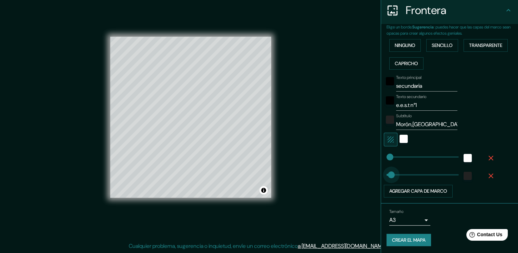
type input "59"
drag, startPoint x: 380, startPoint y: 176, endPoint x: 390, endPoint y: 177, distance: 10.4
type input "23"
drag, startPoint x: 390, startPoint y: 177, endPoint x: 385, endPoint y: 175, distance: 5.7
type input "0"
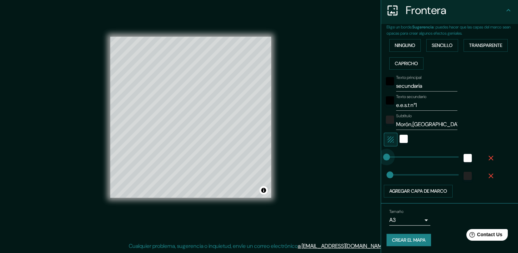
drag, startPoint x: 383, startPoint y: 156, endPoint x: 341, endPoint y: 160, distance: 42.3
click at [409, 241] on font "Crear el mapa" at bounding box center [409, 239] width 34 height 9
